Goal: Task Accomplishment & Management: Manage account settings

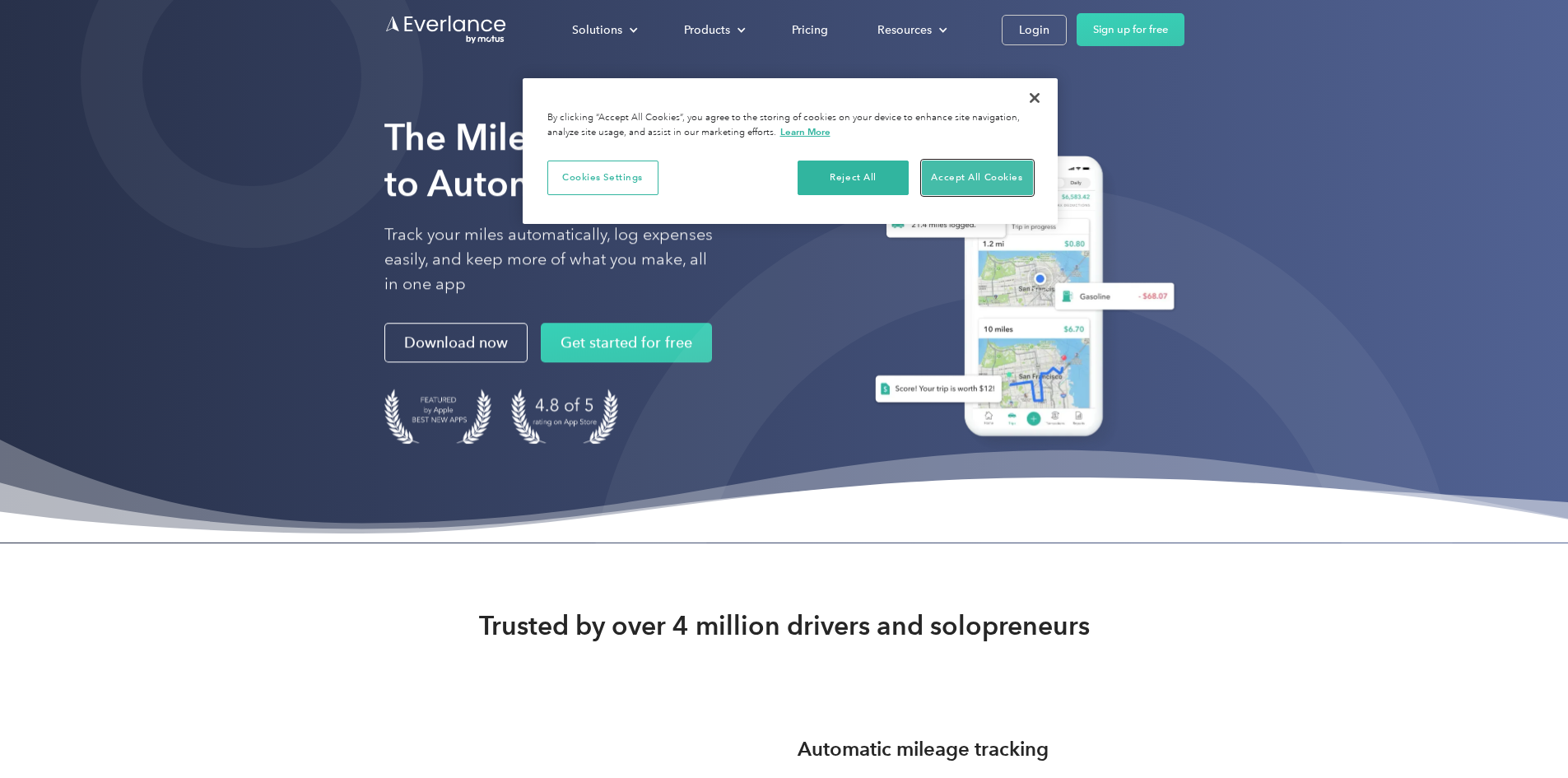
click at [973, 170] on button "Accept All Cookies" at bounding box center [977, 177] width 111 height 34
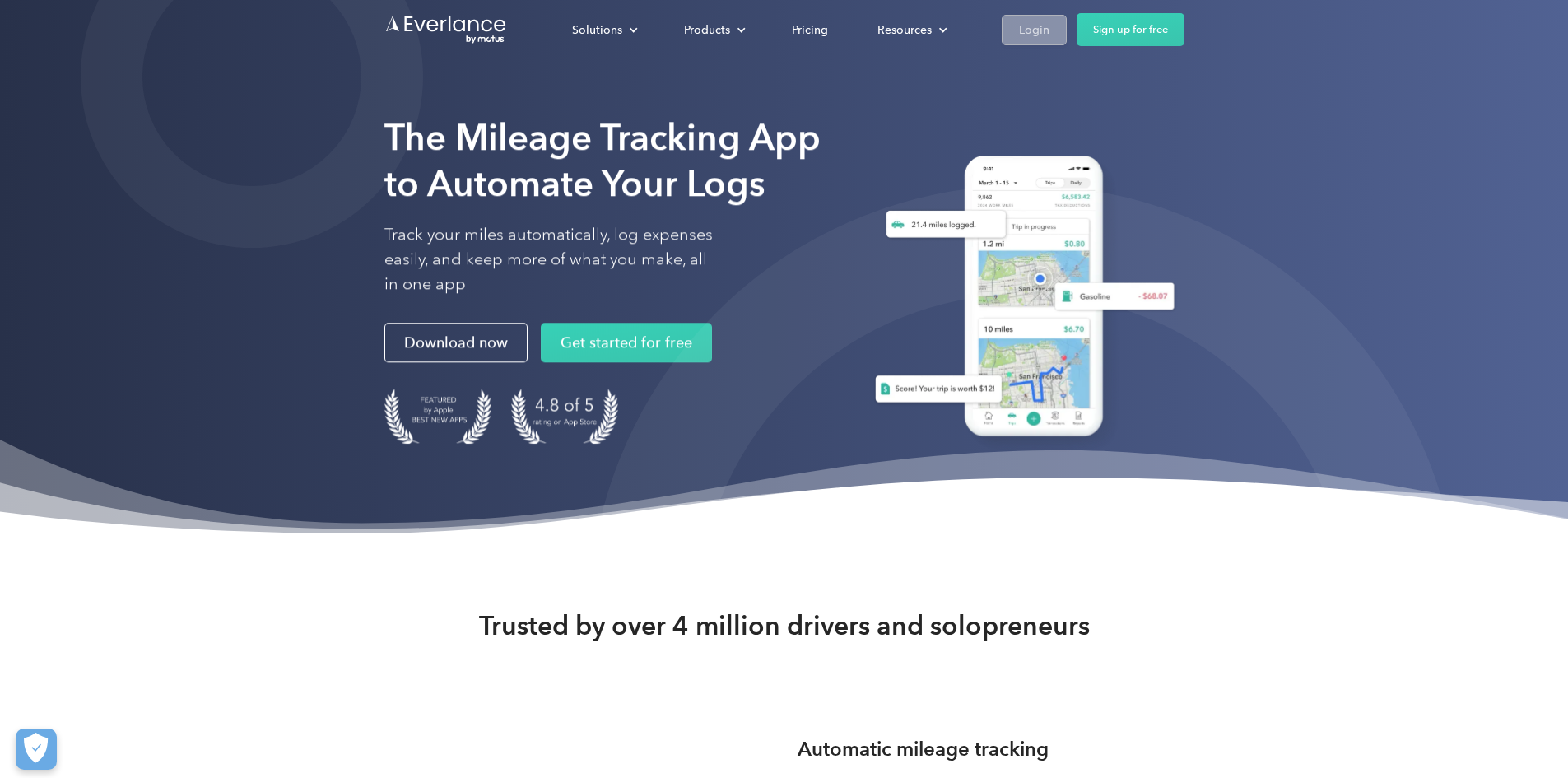
click at [1067, 29] on link "Login" at bounding box center [1034, 30] width 65 height 30
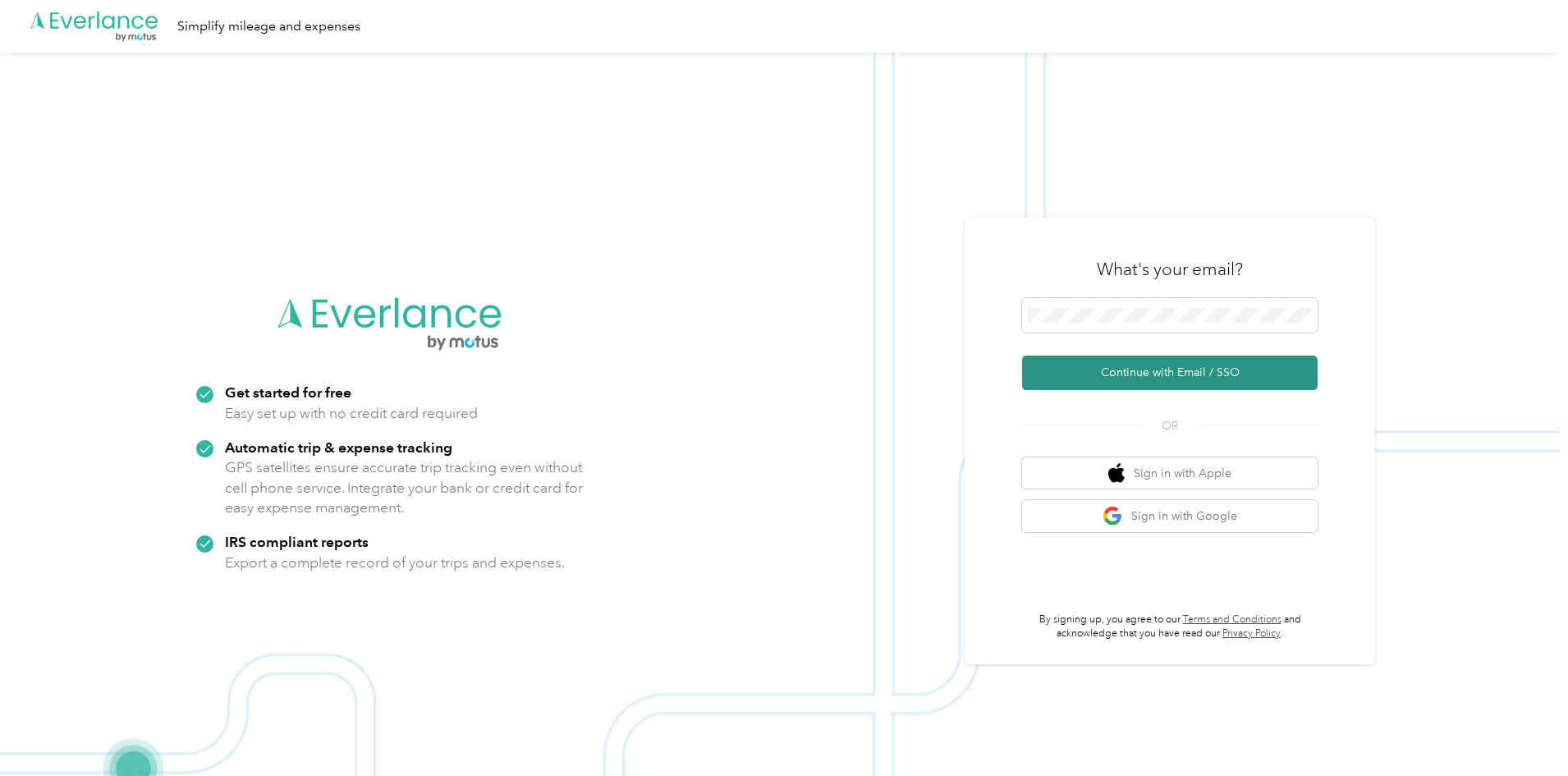
click at [1140, 371] on button "Continue with Email / SSO" at bounding box center [1170, 372] width 295 height 34
click at [1196, 509] on button "Sign in with Google" at bounding box center [1170, 516] width 295 height 32
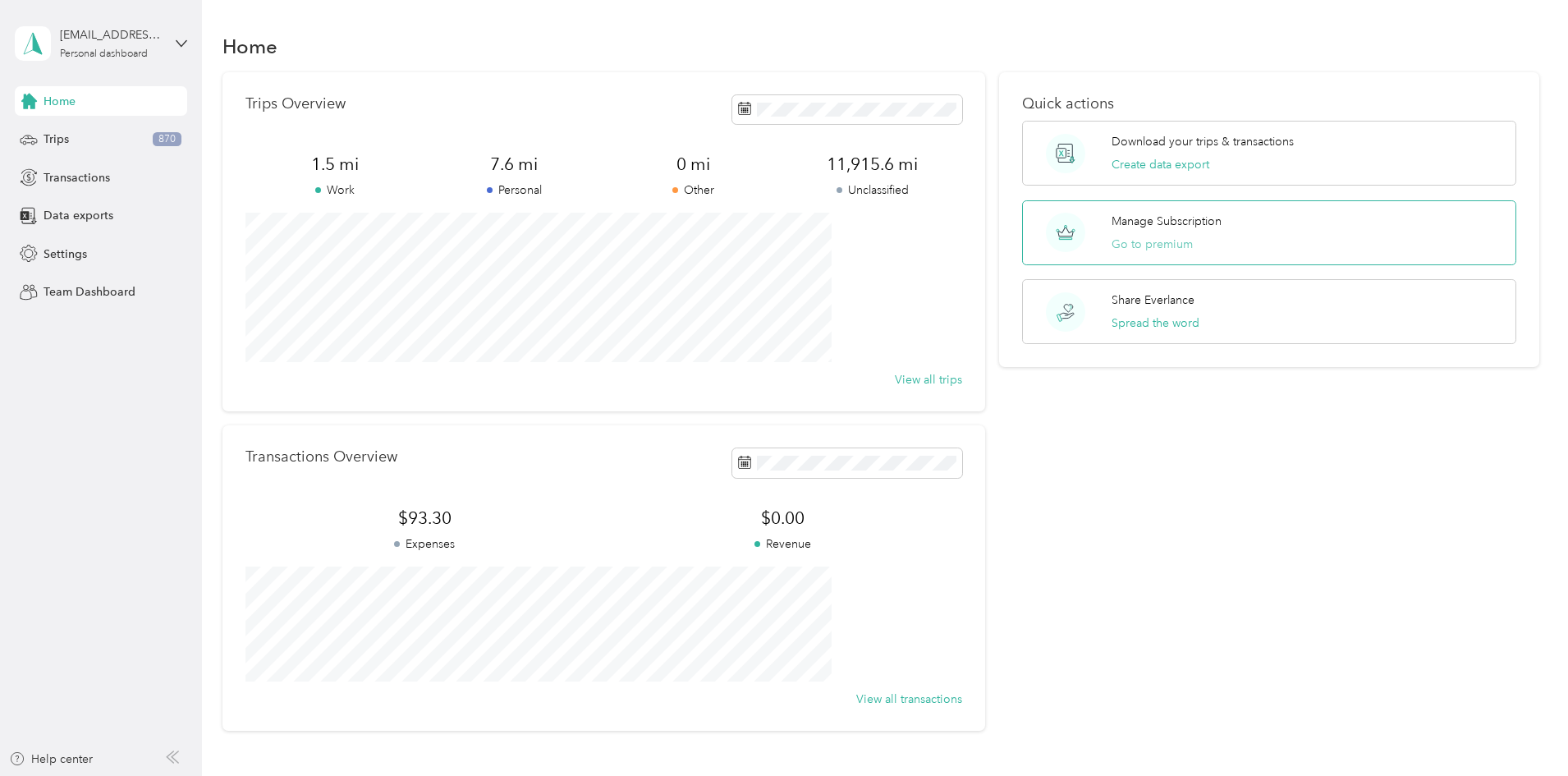
click at [1132, 242] on button "Go to premium" at bounding box center [1152, 244] width 81 height 18
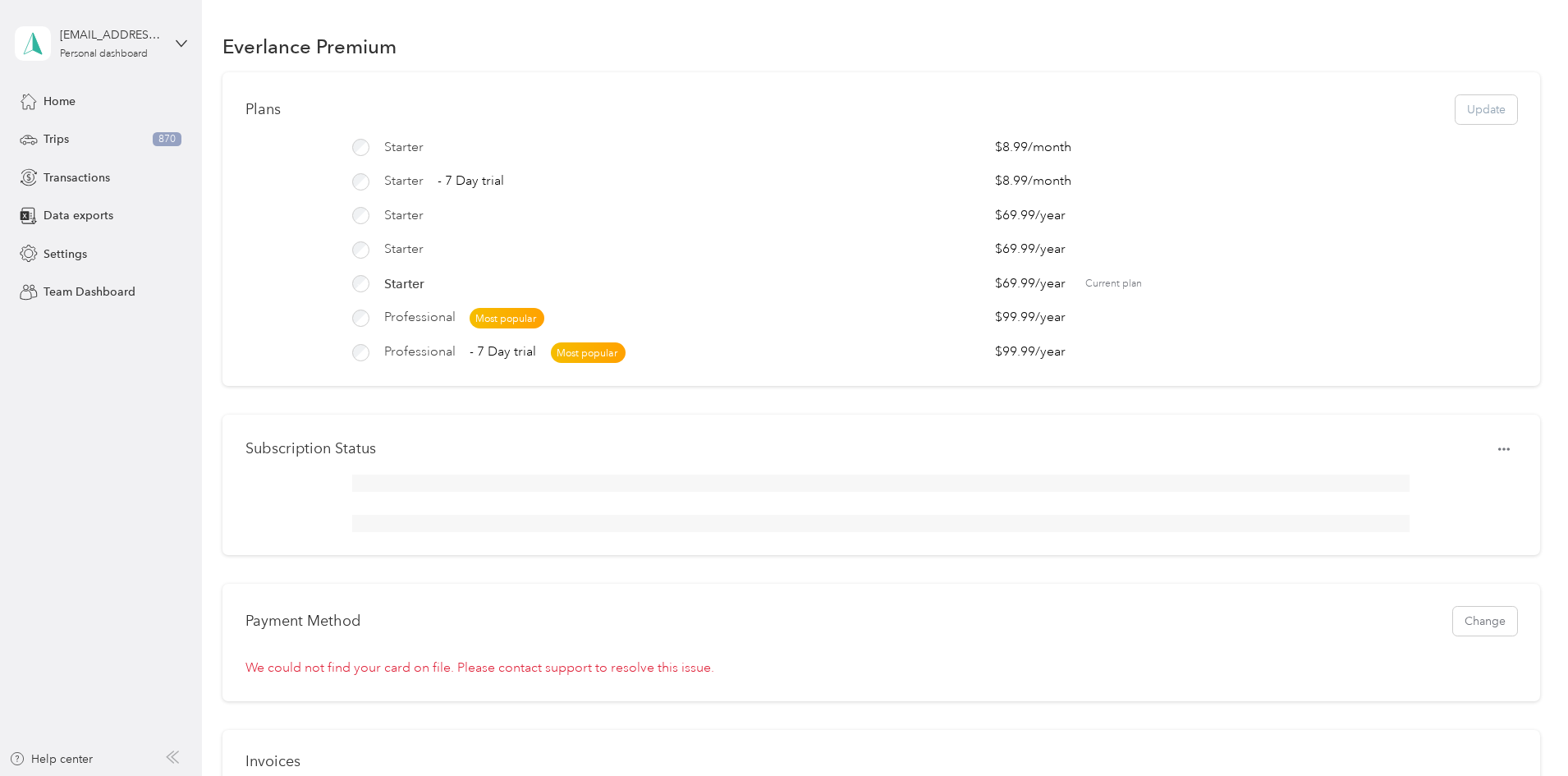
click at [366, 346] on div "Professional - 7 Day trial Most popular $99.99 / year" at bounding box center [881, 352] width 1272 height 21
click at [376, 457] on h1 "Subscription Status" at bounding box center [310, 448] width 130 height 18
click at [1499, 455] on icon "button" at bounding box center [1505, 449] width 12 height 12
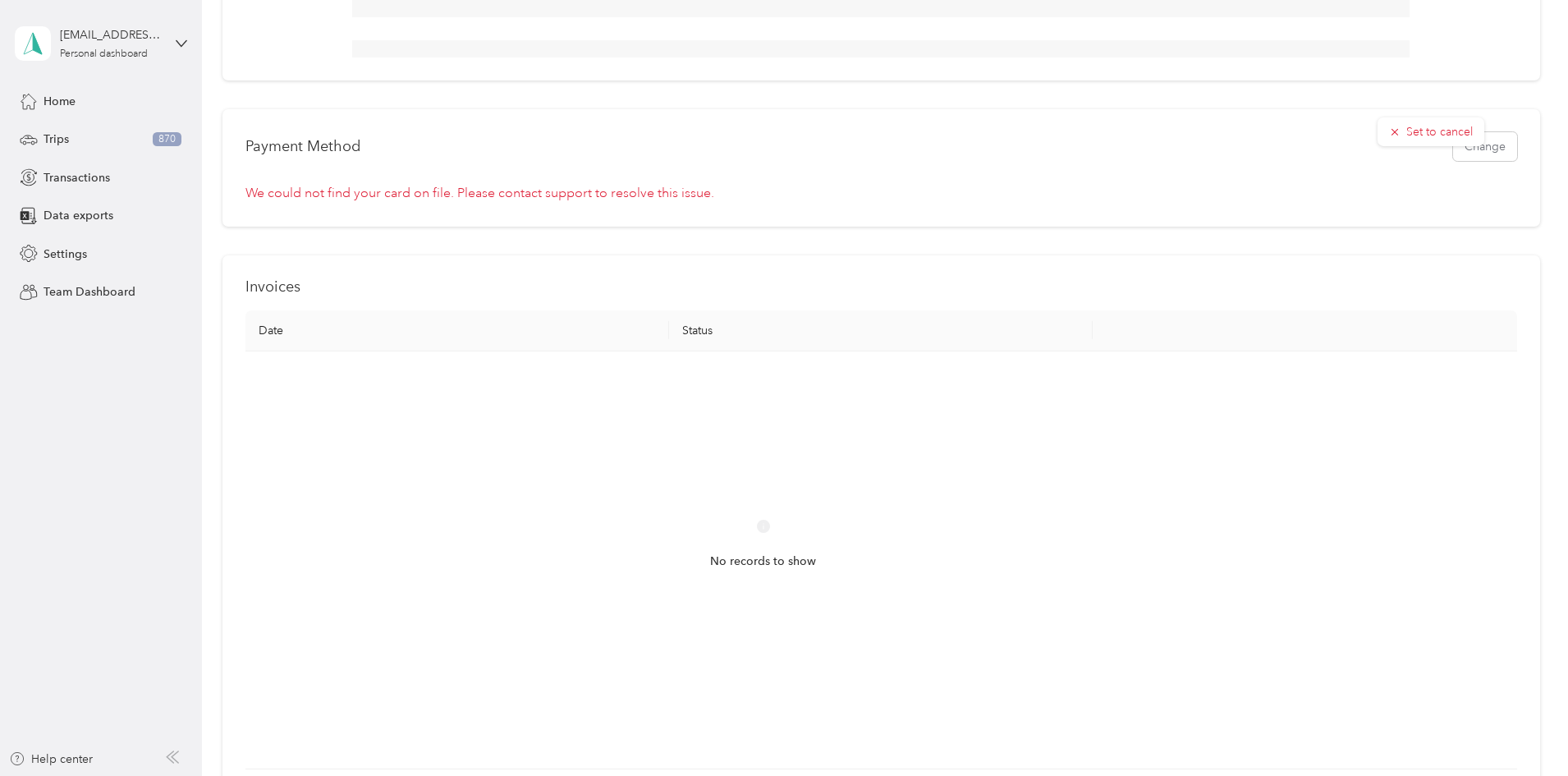
scroll to position [329, 0]
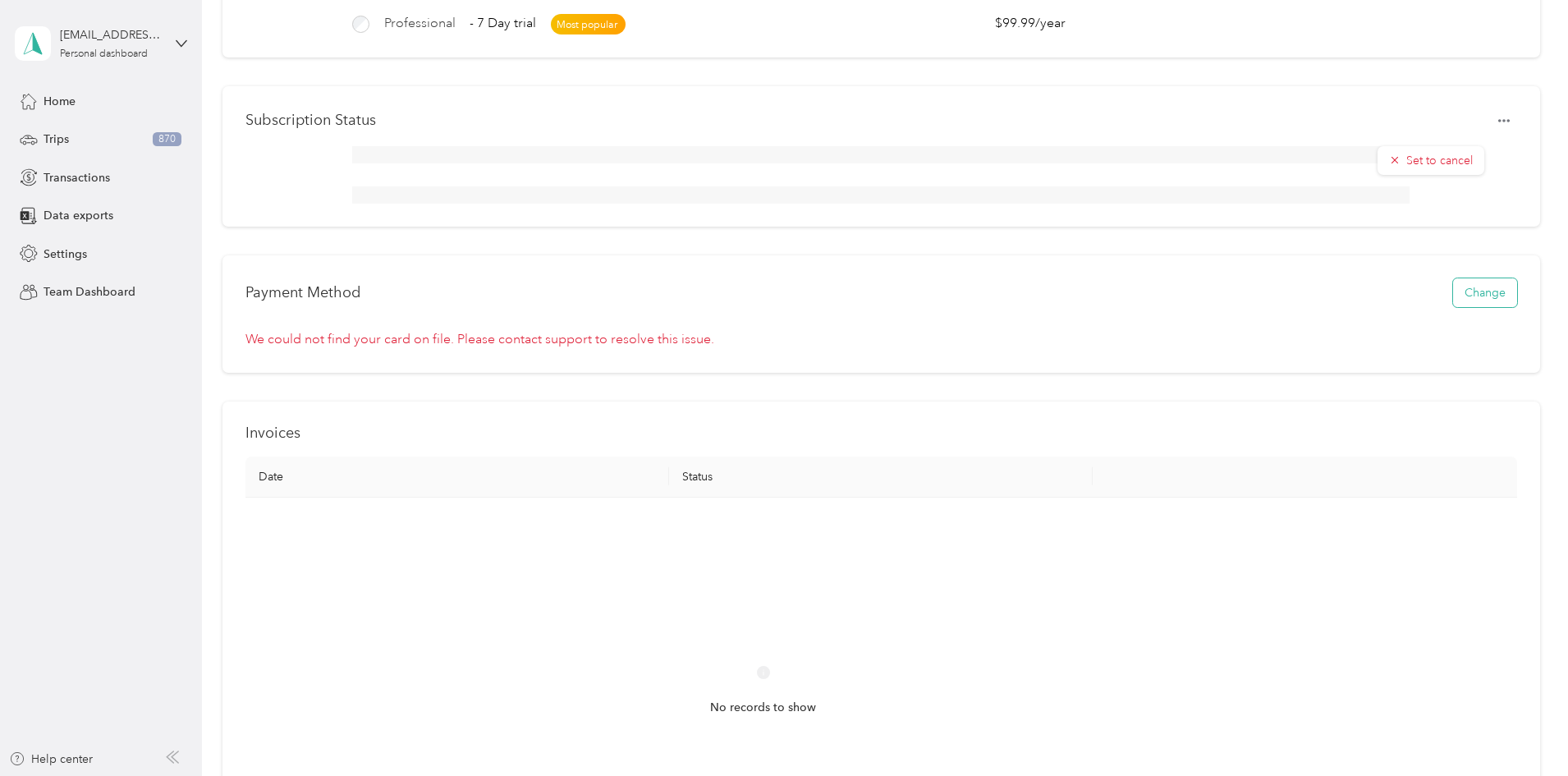
click at [1453, 307] on button "Change" at bounding box center [1485, 293] width 64 height 28
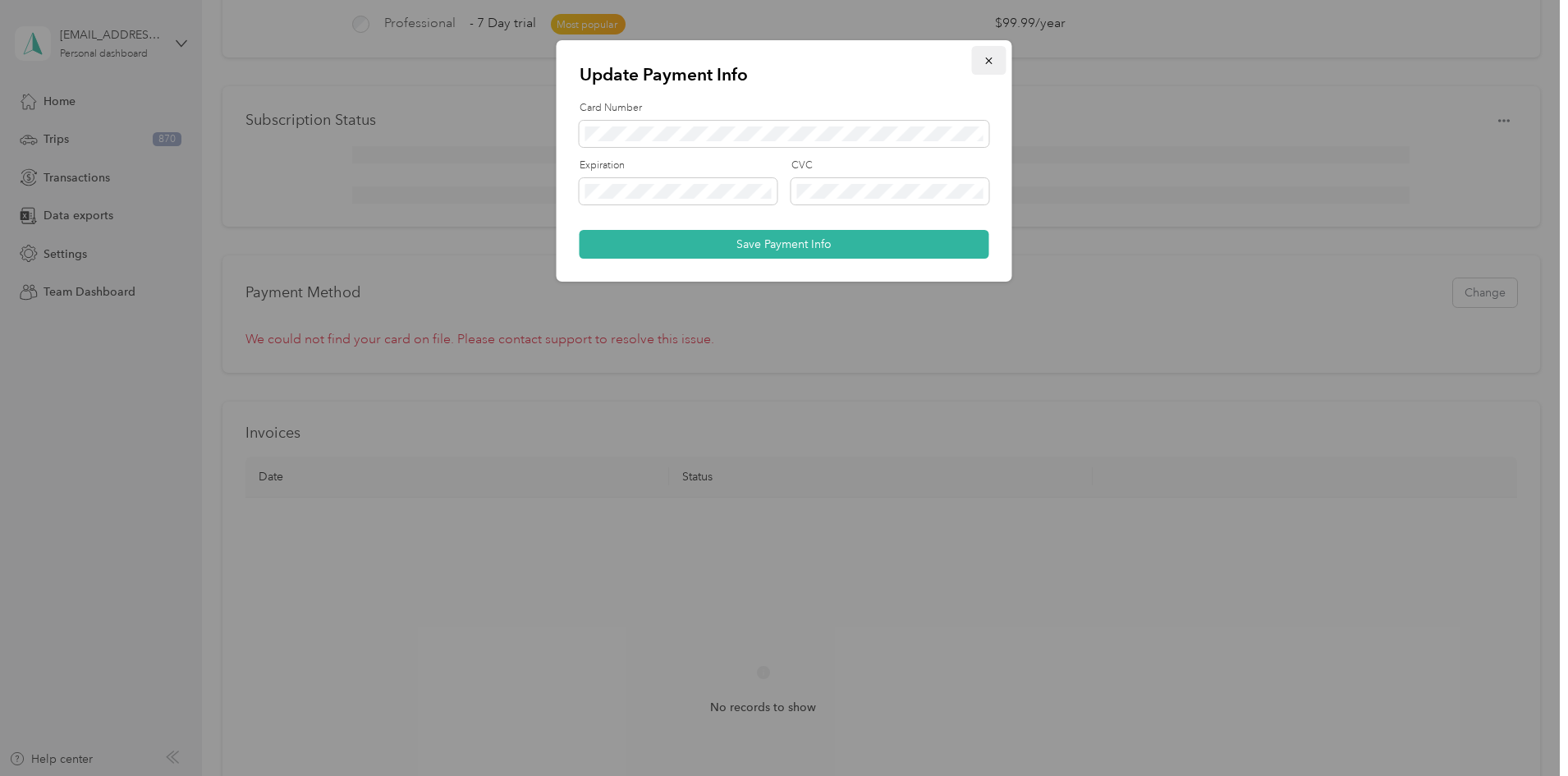
click at [991, 68] on button "button" at bounding box center [989, 60] width 34 height 28
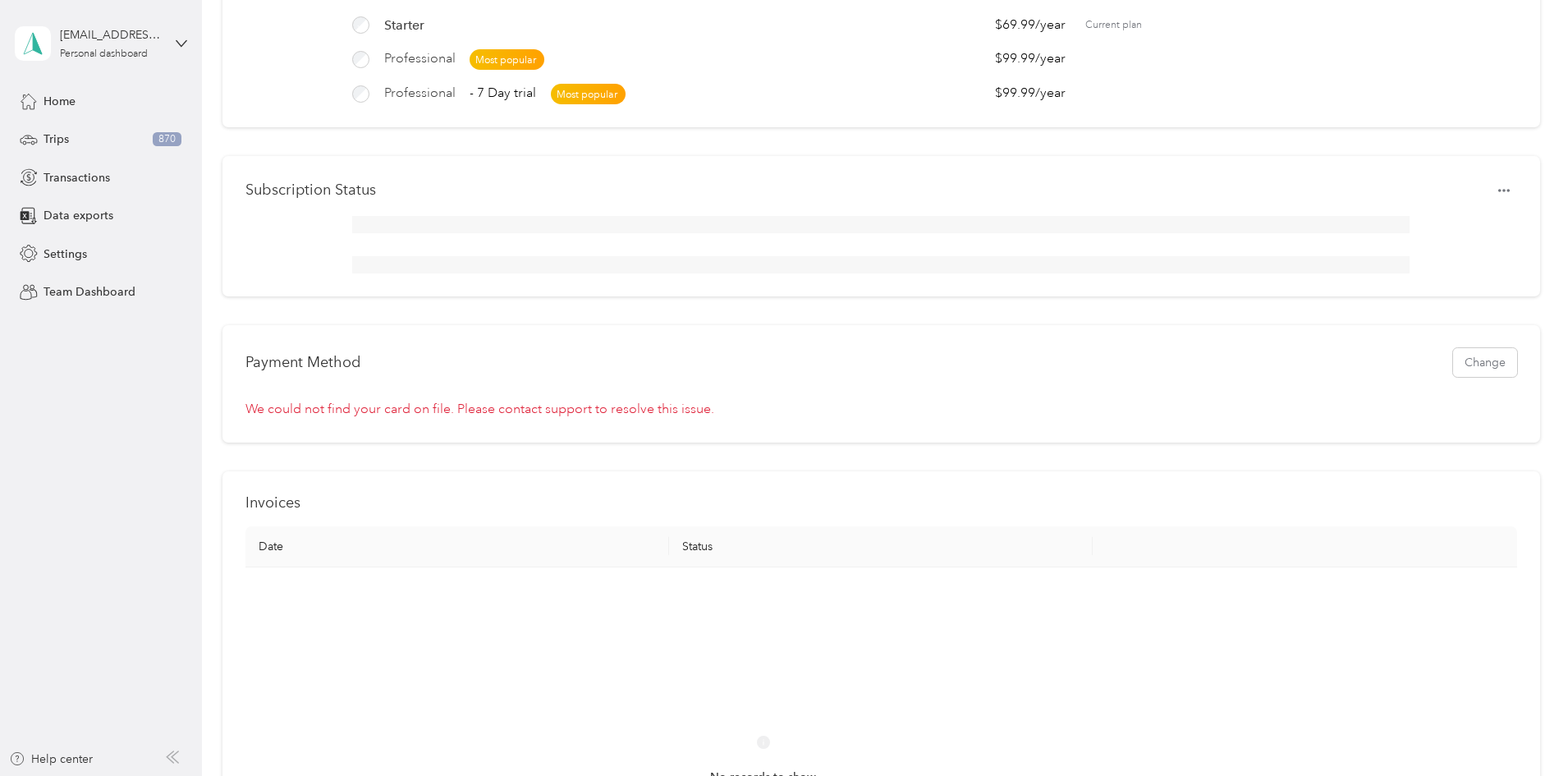
scroll to position [0, 0]
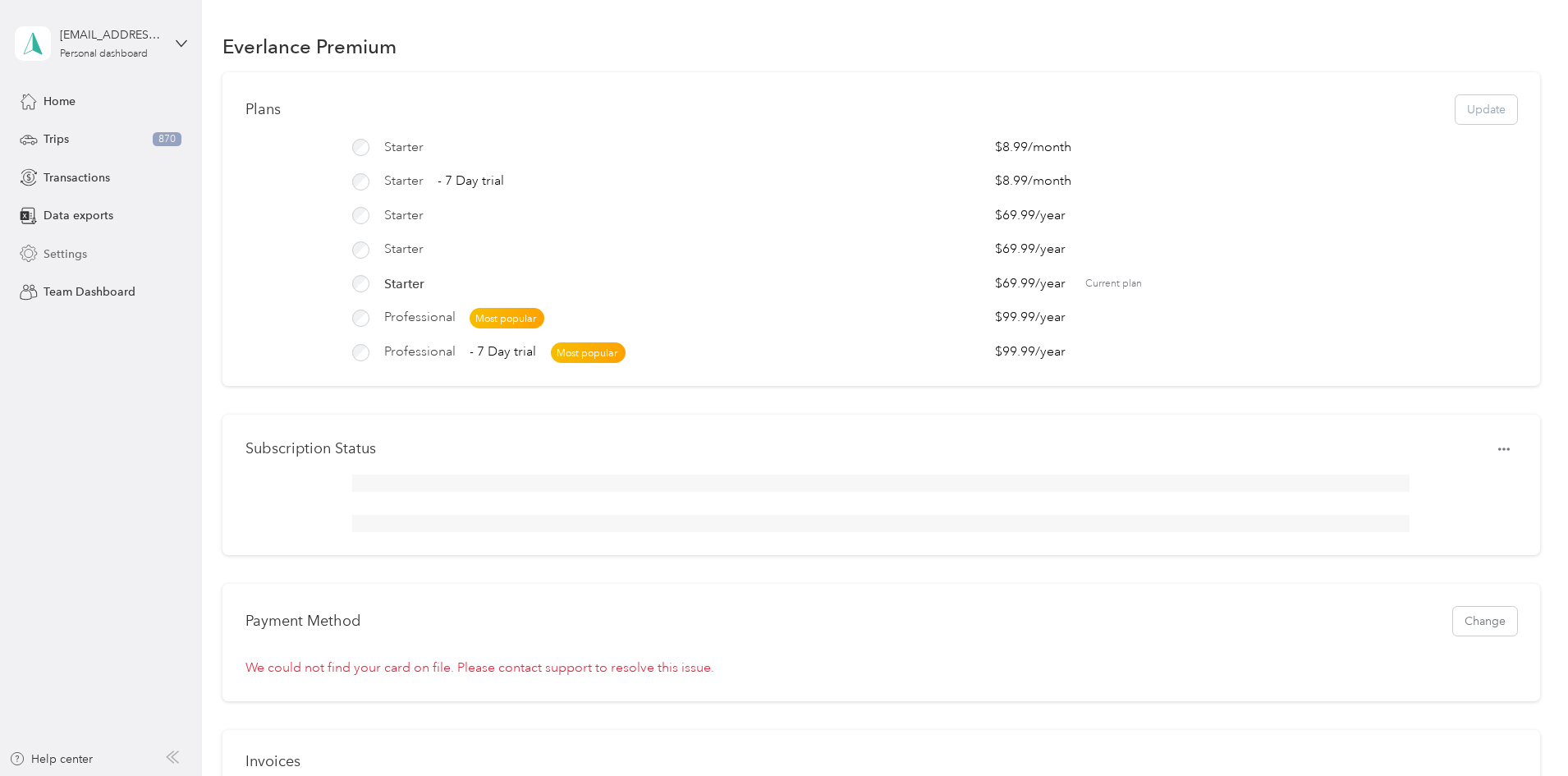
click at [73, 266] on div "Settings" at bounding box center [101, 253] width 173 height 29
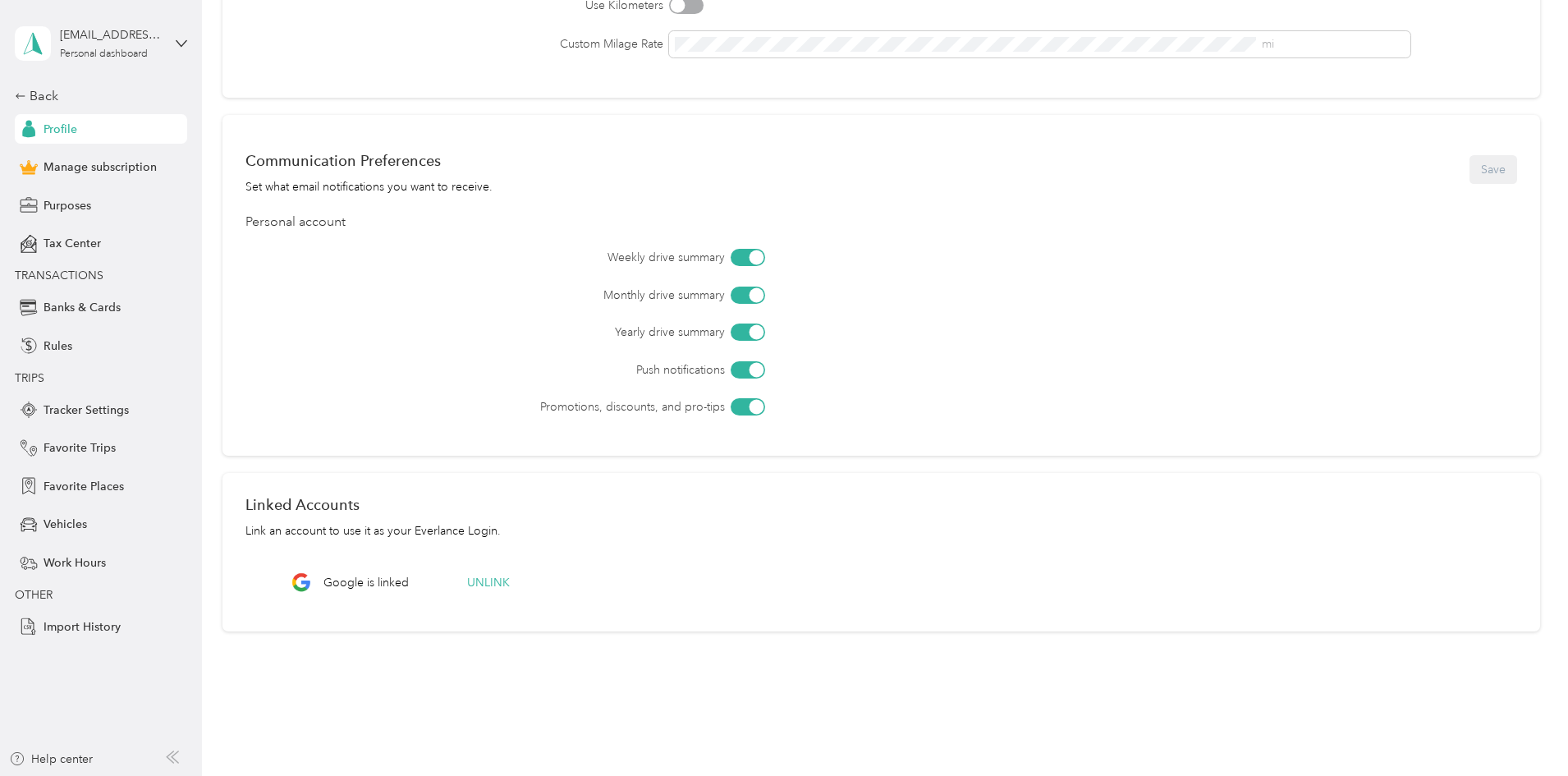
scroll to position [411, 0]
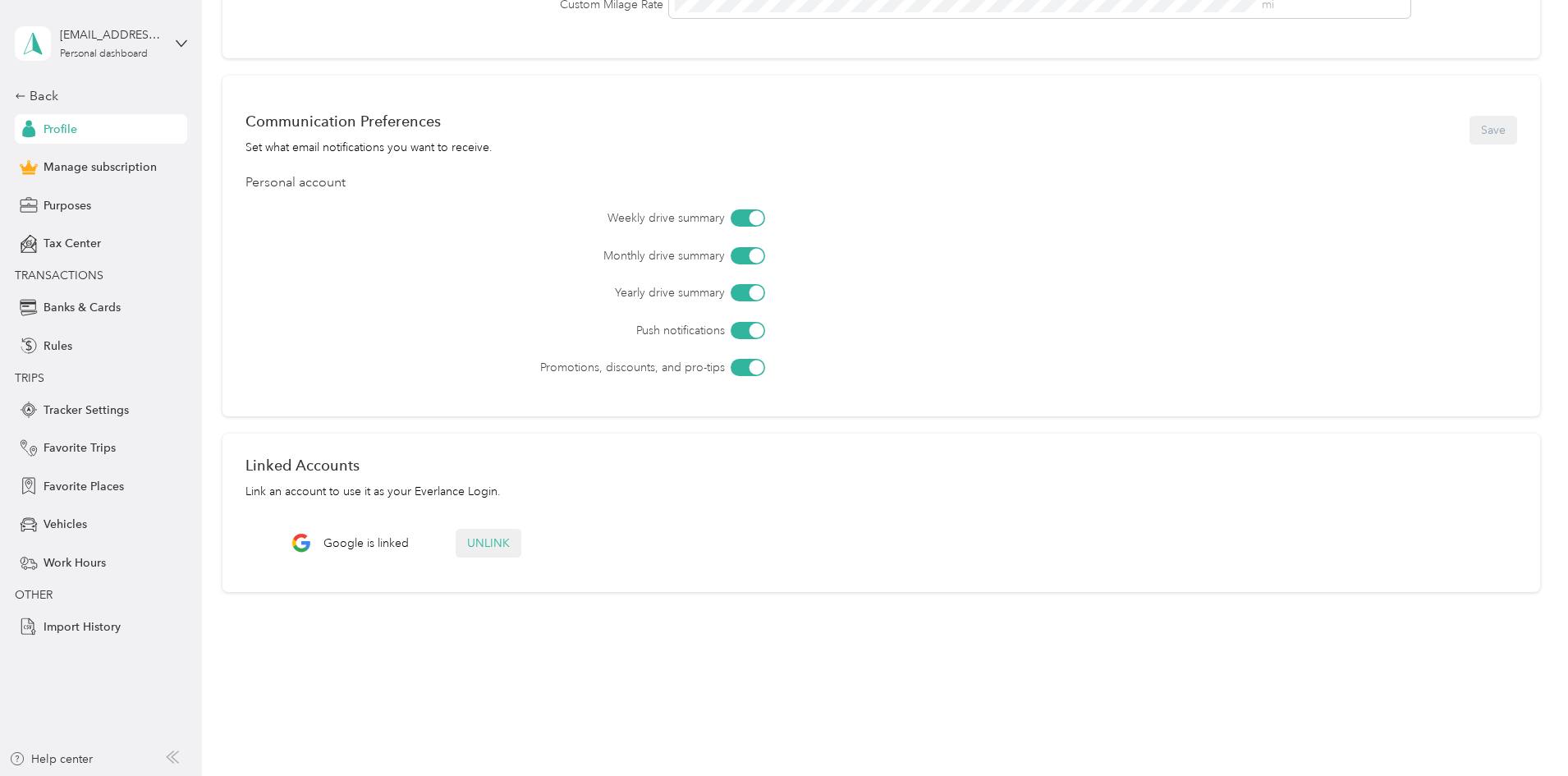
click at [522, 542] on button "Unlink" at bounding box center [488, 543] width 66 height 28
click at [712, 496] on button "Yes" at bounding box center [718, 496] width 32 height 26
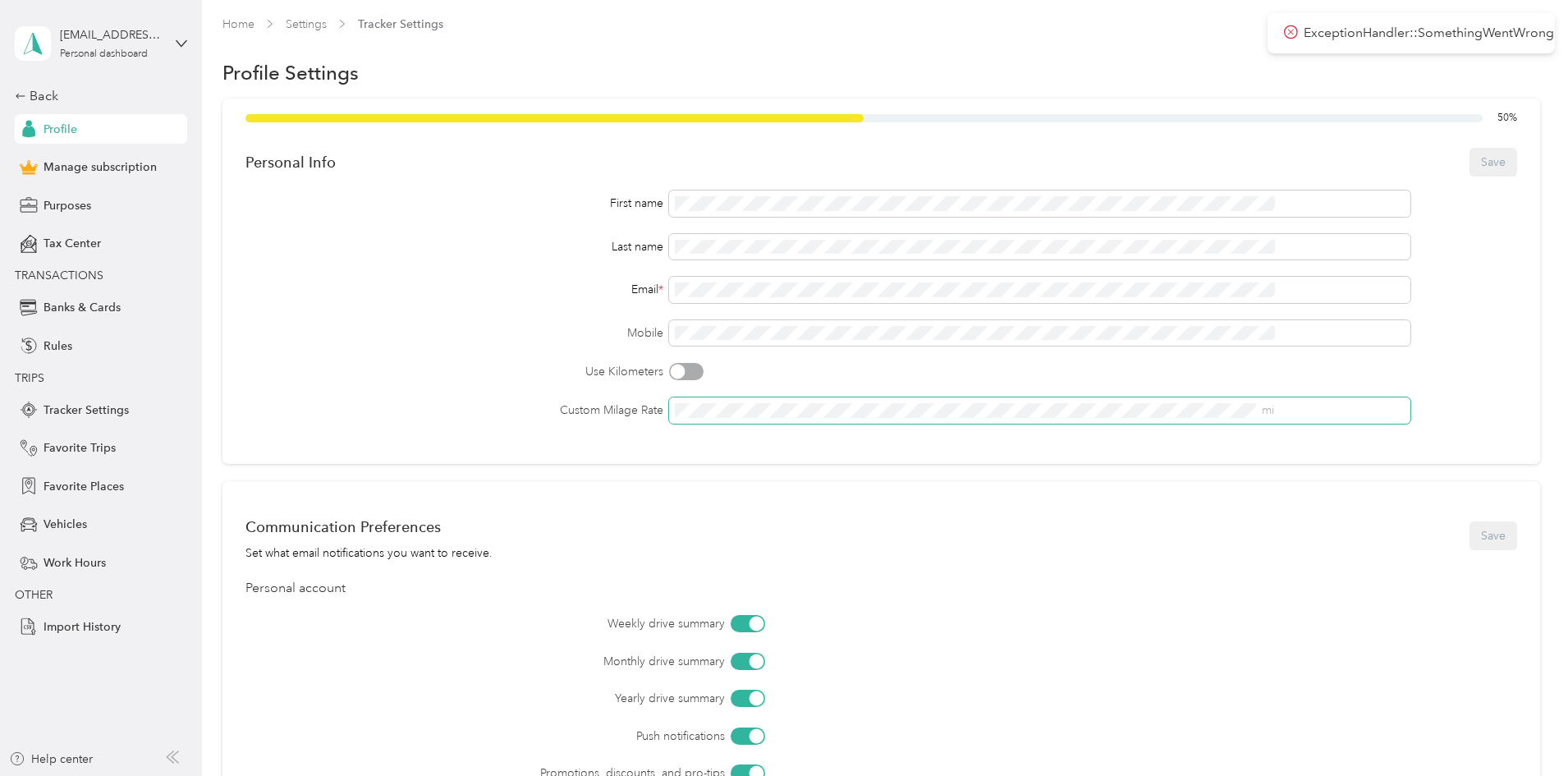
scroll to position [0, 0]
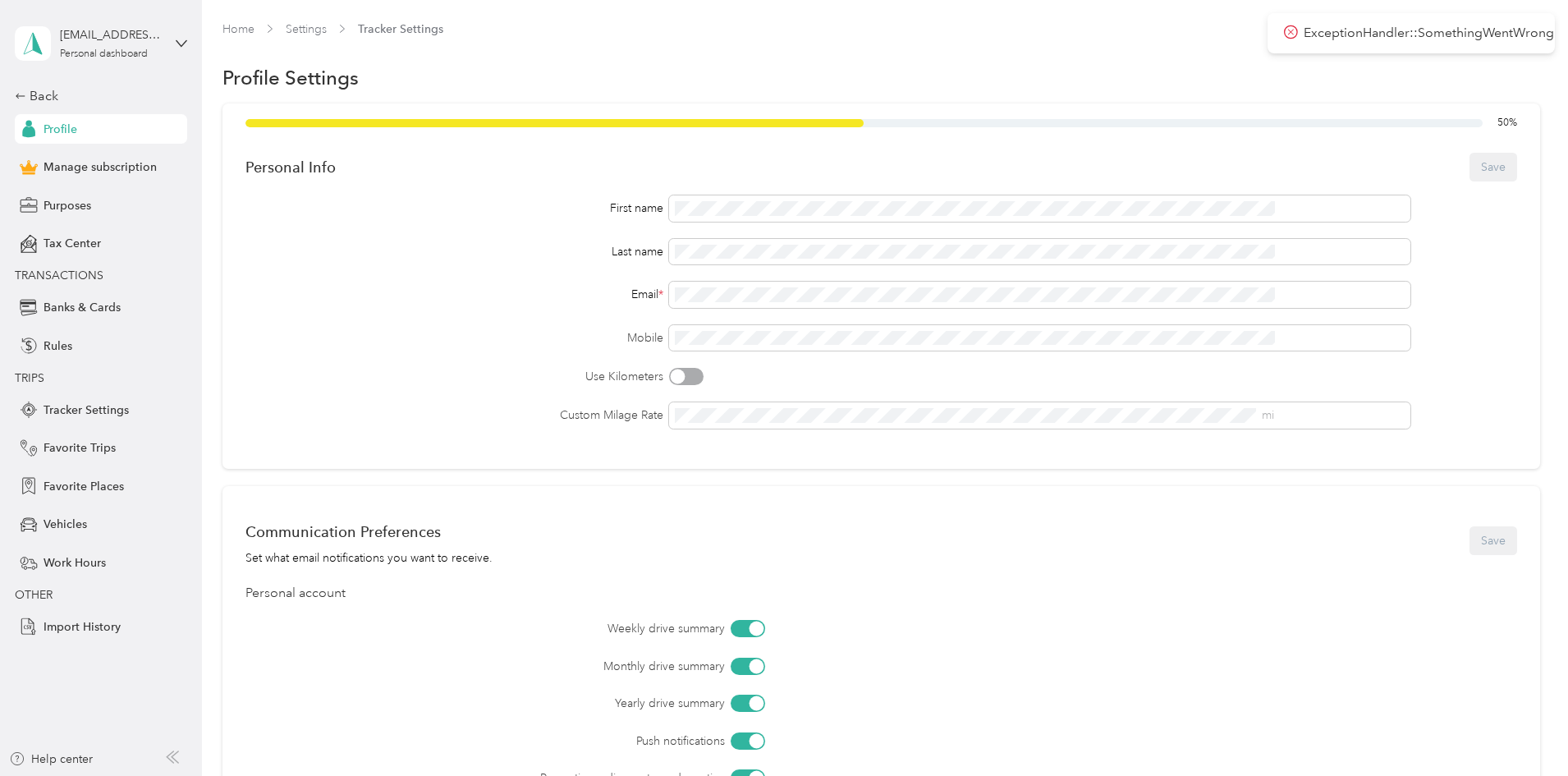
click at [1283, 33] on div "ExceptionHandler::SomethingWentWrong" at bounding box center [1411, 33] width 287 height 40
click at [1290, 30] on icon at bounding box center [1291, 31] width 6 height 6
click at [327, 35] on link "Settings" at bounding box center [305, 29] width 41 height 14
click at [73, 304] on span "Banks & Cards" at bounding box center [82, 307] width 77 height 18
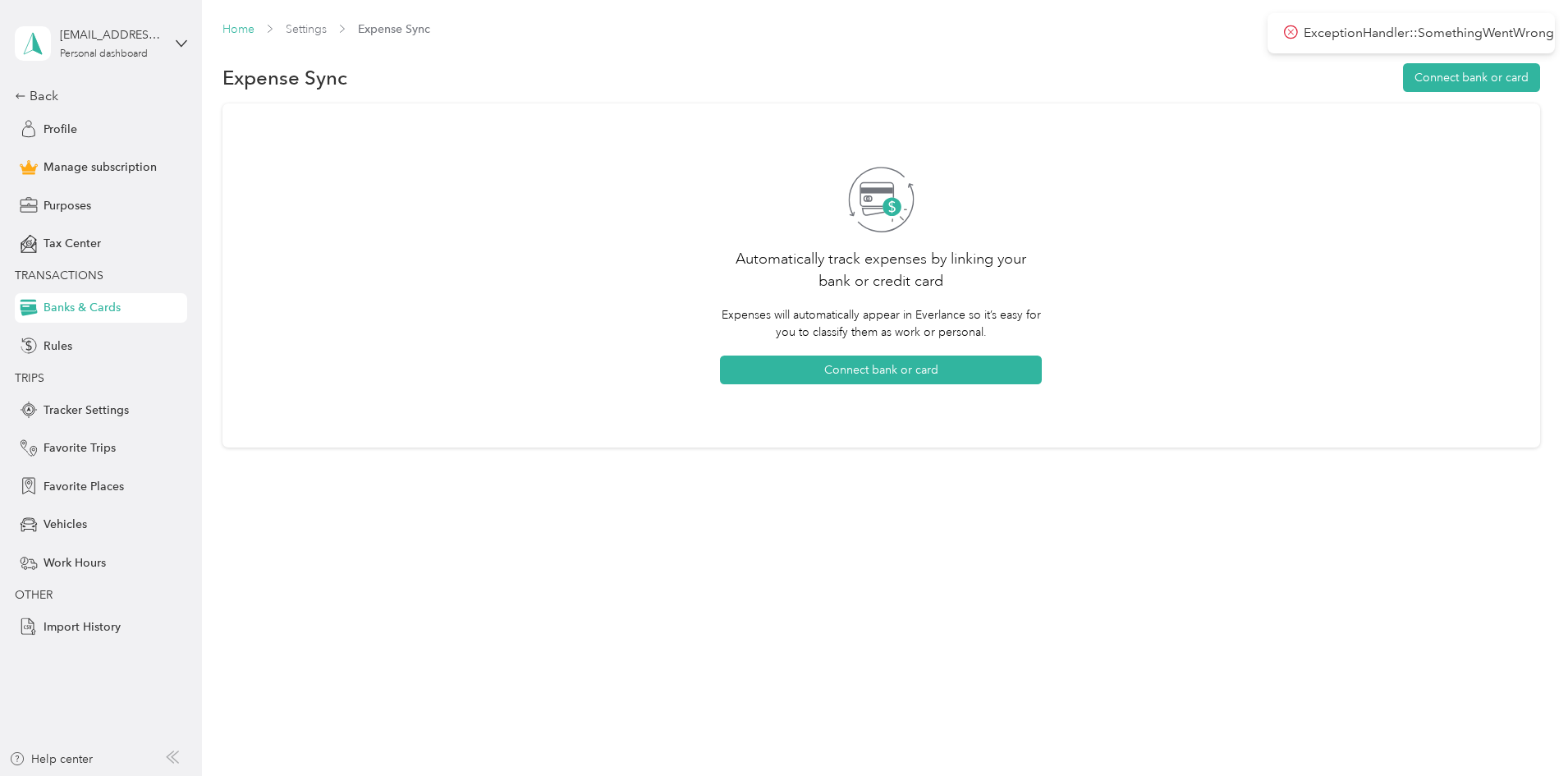
click at [255, 35] on link "Home" at bounding box center [239, 29] width 32 height 14
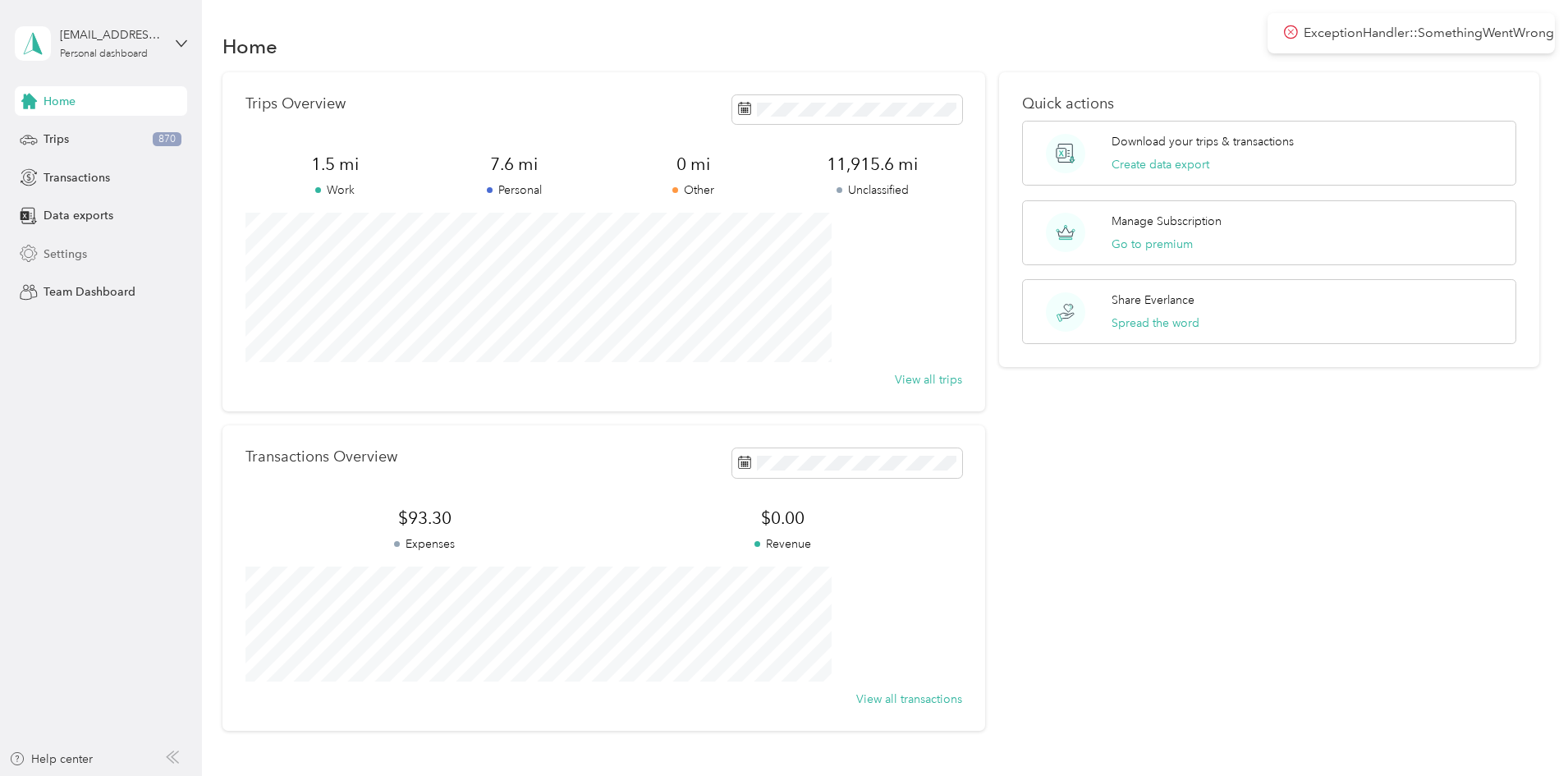
click at [49, 251] on span "Settings" at bounding box center [65, 254] width 43 height 18
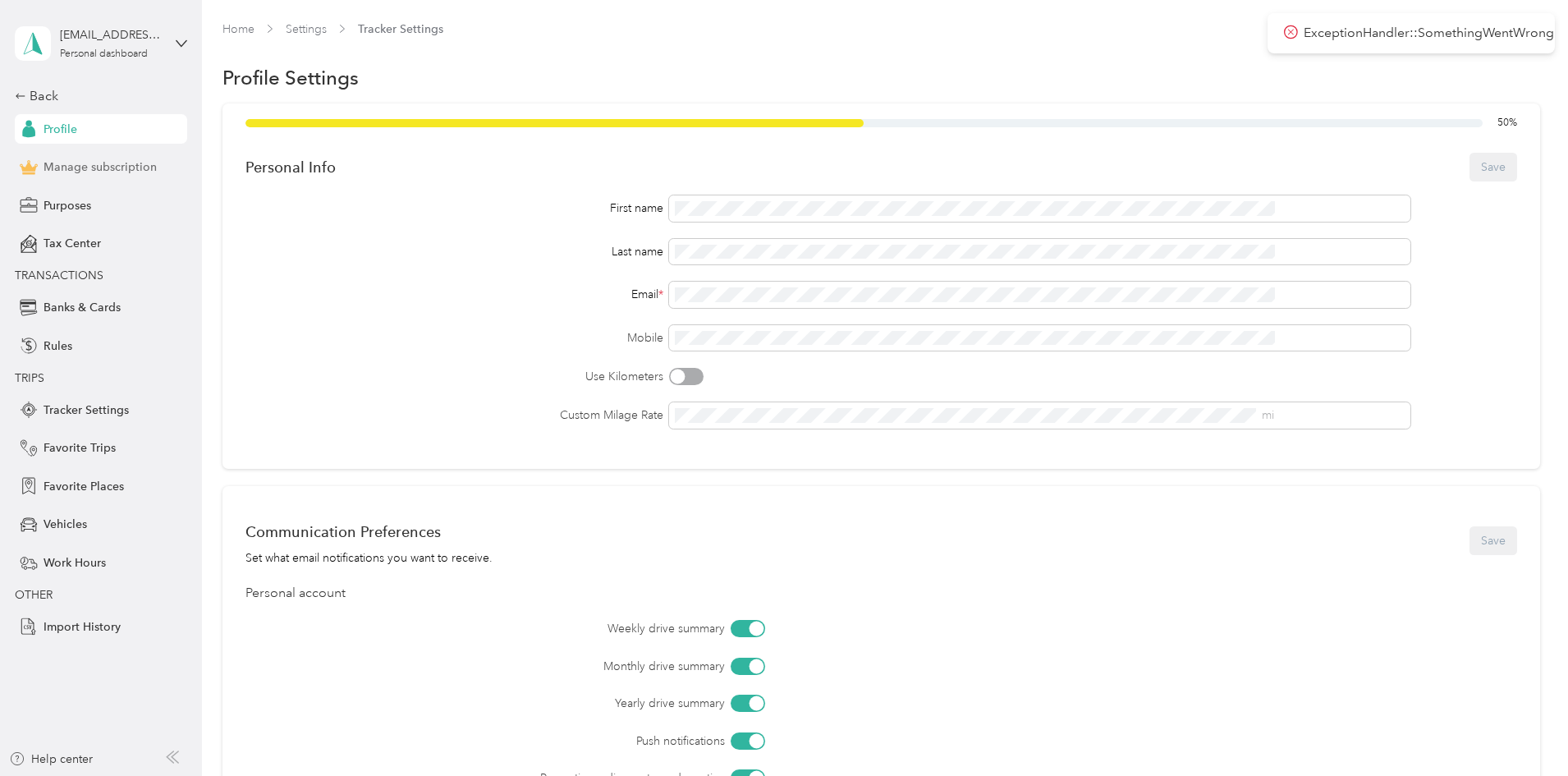
click at [83, 169] on span "Manage subscription" at bounding box center [100, 167] width 113 height 18
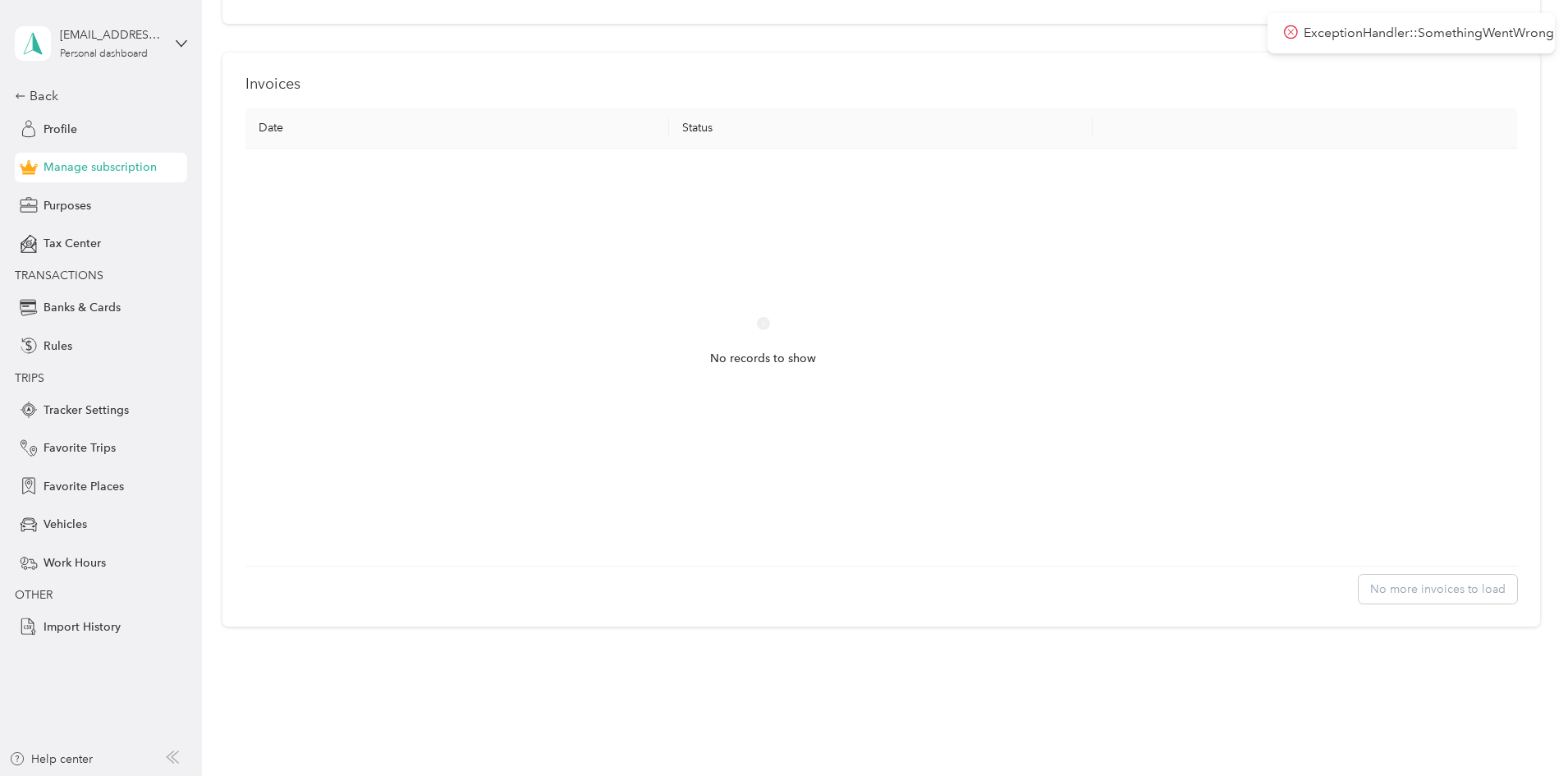
scroll to position [723, 0]
click at [61, 534] on div "Vehicles" at bounding box center [101, 524] width 173 height 29
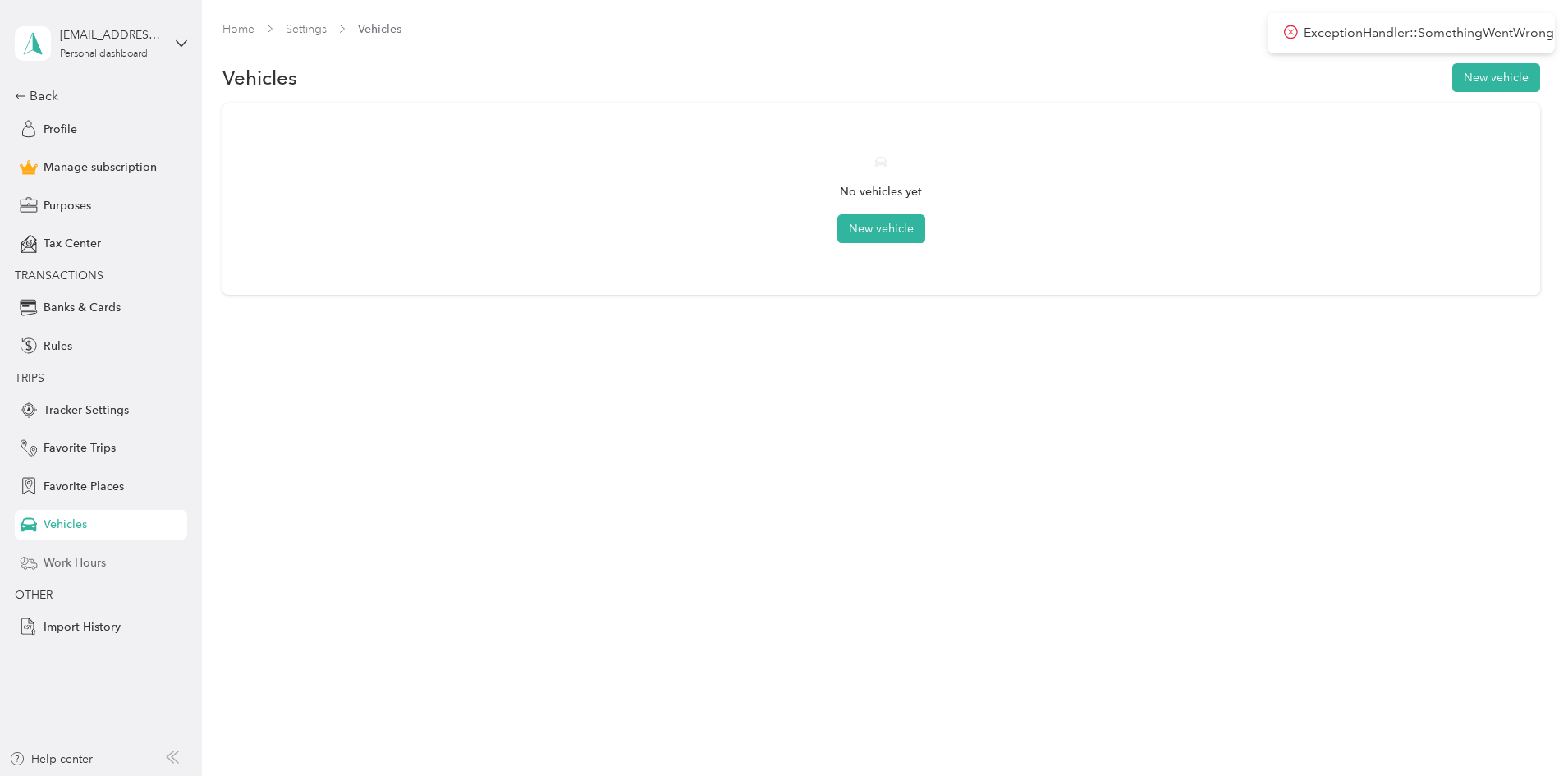
click at [61, 563] on span "Work Hours" at bounding box center [74, 562] width 63 height 18
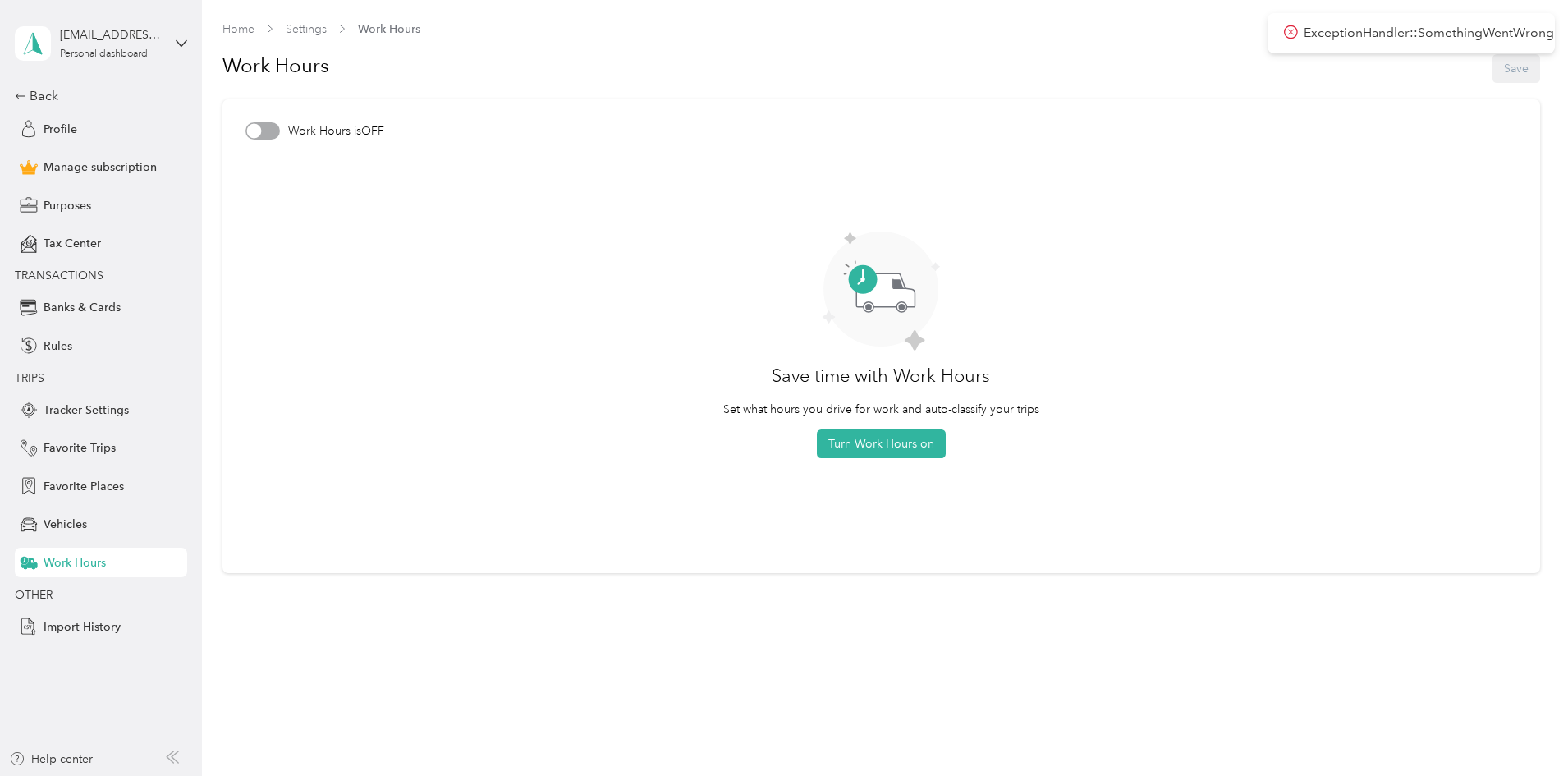
click at [87, 430] on div "Back Profile Manage subscription Purposes Tax Center TRANSACTIONS Banks & Cards…" at bounding box center [101, 363] width 173 height 555
click at [87, 406] on span "Tracker Settings" at bounding box center [86, 410] width 85 height 18
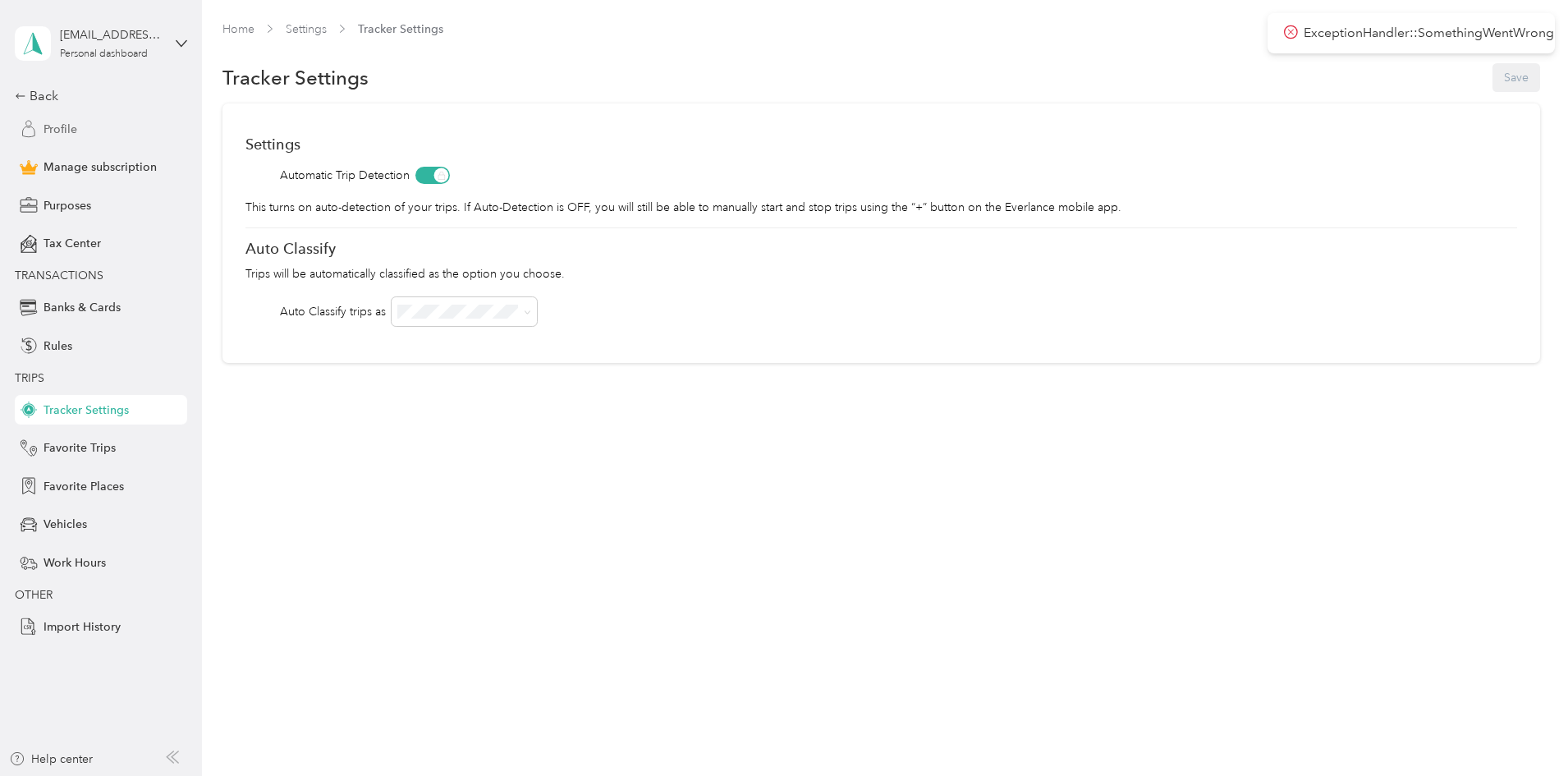
click at [78, 131] on div "Profile" at bounding box center [101, 128] width 173 height 29
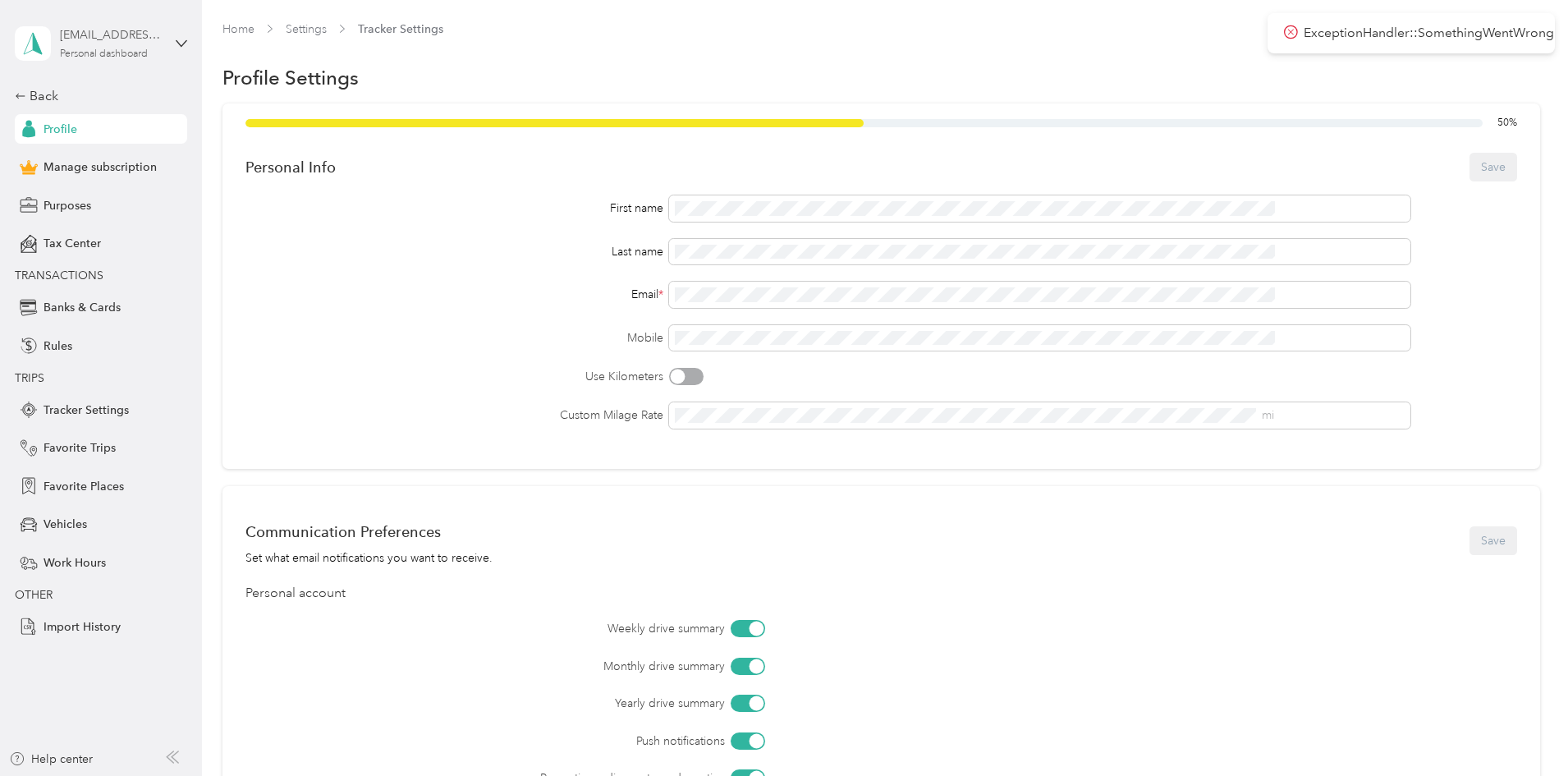
click at [143, 53] on div "Personal dashboard" at bounding box center [103, 54] width 88 height 10
click at [154, 90] on div "You’re signed in as [EMAIL_ADDRESS][DOMAIN_NAME] Log out" at bounding box center [188, 114] width 345 height 93
